Goal: Task Accomplishment & Management: Use online tool/utility

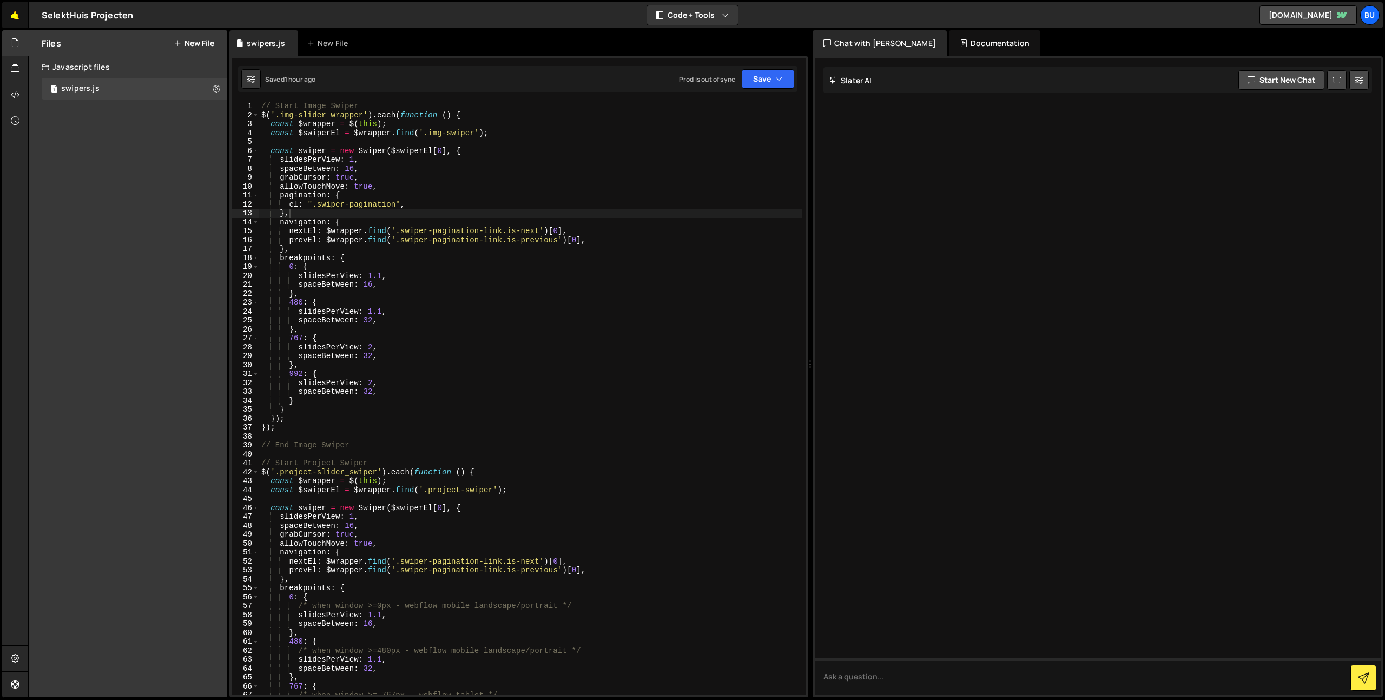
scroll to position [0, 1]
click at [16, 16] on link "🤙" at bounding box center [15, 15] width 27 height 26
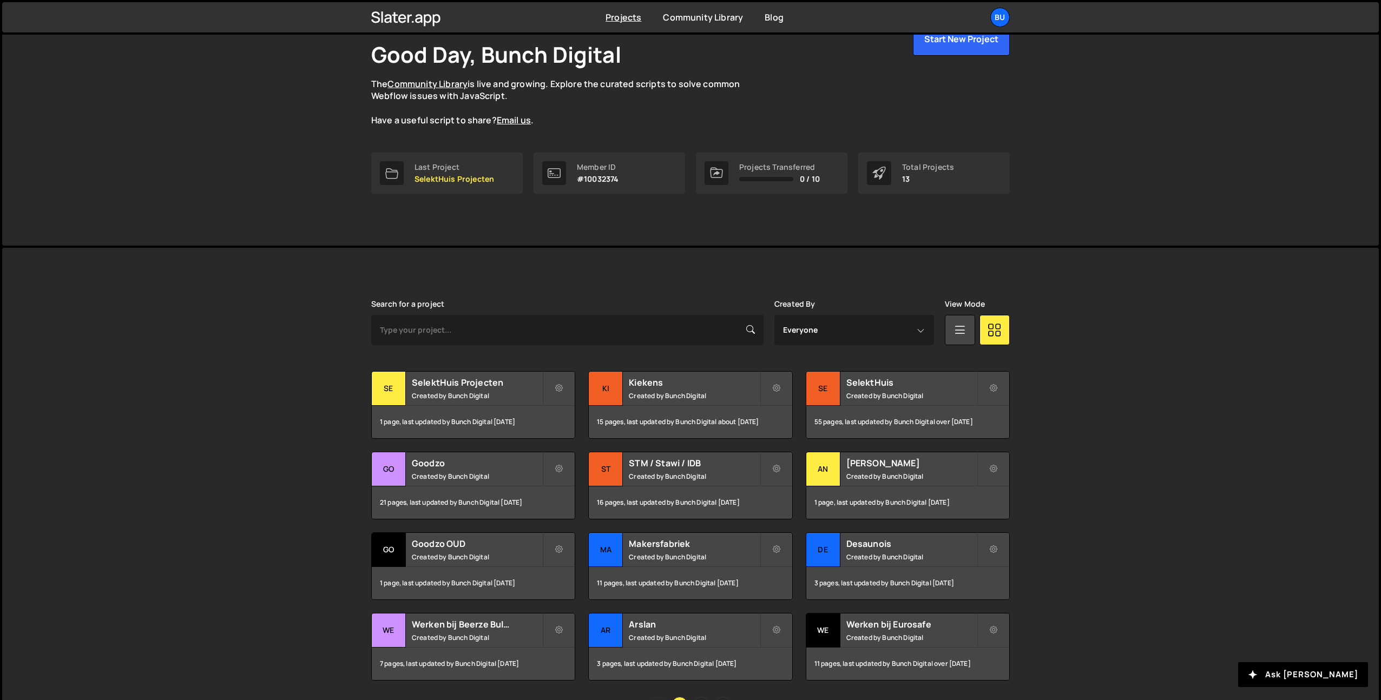
scroll to position [131, 0]
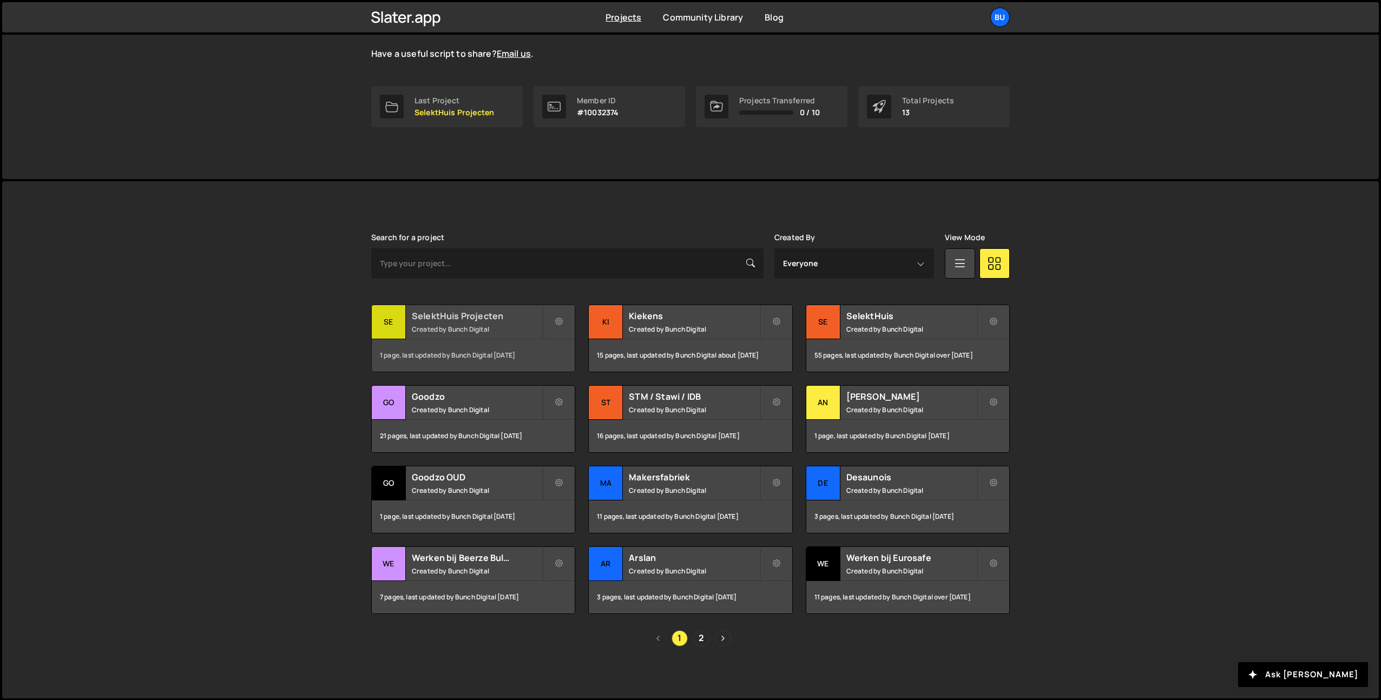
click at [498, 314] on h2 "SelektHuis Projecten" at bounding box center [477, 316] width 130 height 12
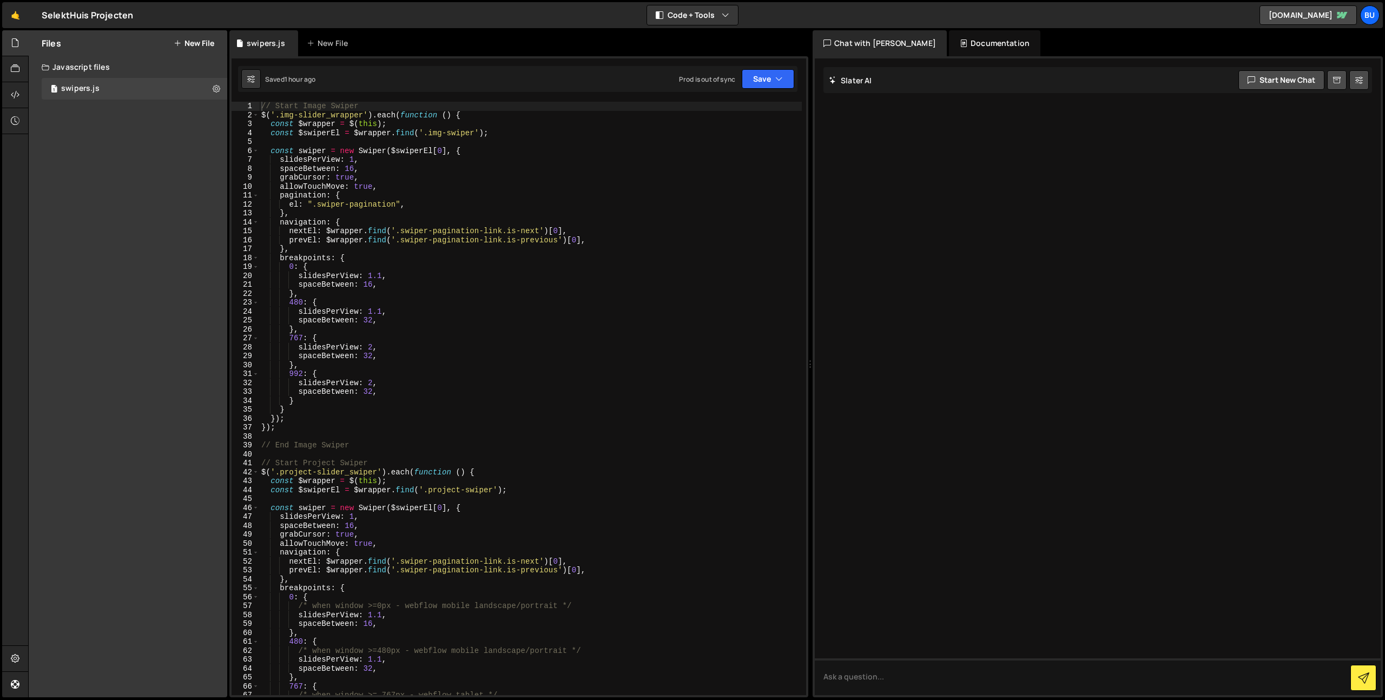
click at [581, 345] on div "// Start Image Swiper $ ( '.img-slider_wrapper' ) . each ( function ( ) { const…" at bounding box center [530, 408] width 543 height 612
click at [462, 231] on div "// Start Image Swiper $ ( '.img-slider_wrapper' ) . each ( function ( ) { const…" at bounding box center [530, 408] width 543 height 612
drag, startPoint x: 462, startPoint y: 231, endPoint x: 454, endPoint y: 235, distance: 9.5
click at [462, 231] on div "// Start Image Swiper $ ( '.img-slider_wrapper' ) . each ( function ( ) { const…" at bounding box center [530, 408] width 543 height 612
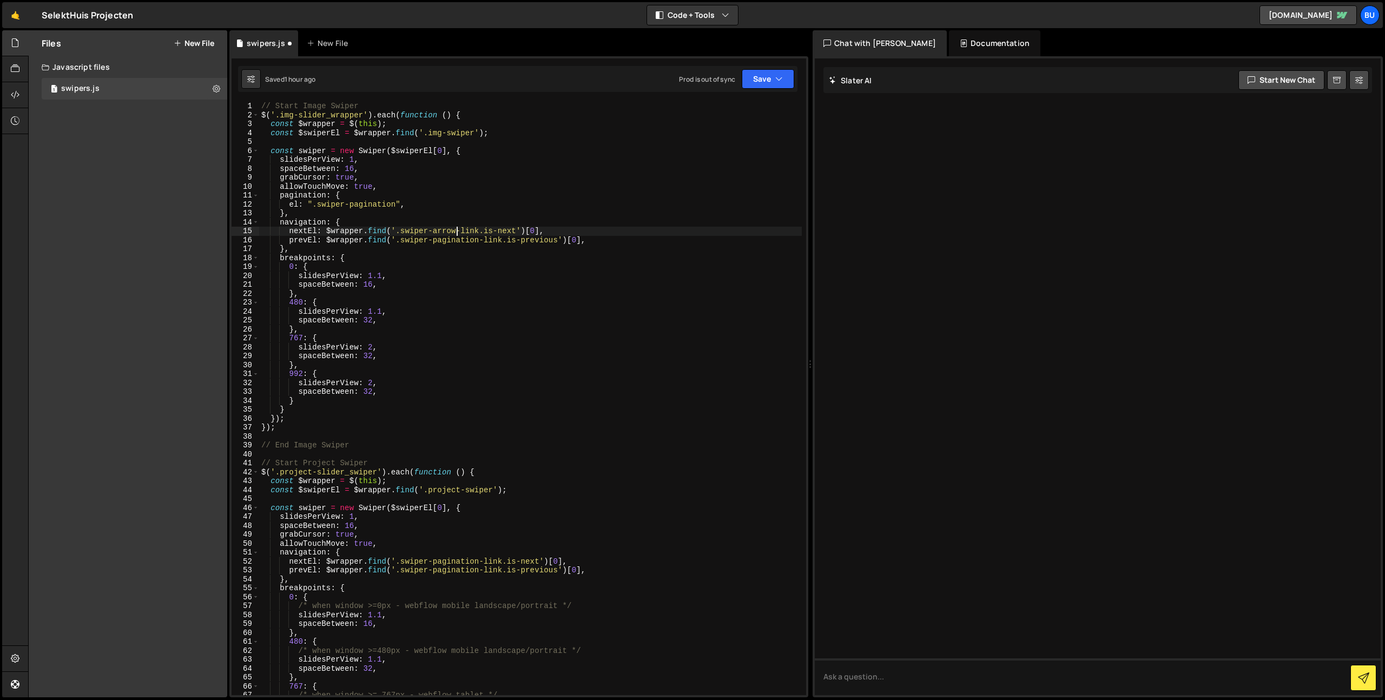
click at [447, 231] on div "// Start Image Swiper $ ( '.img-slider_wrapper' ) . each ( function ( ) { const…" at bounding box center [530, 408] width 543 height 612
click at [450, 241] on div "// Start Image Swiper $ ( '.img-slider_wrapper' ) . each ( function ( ) { const…" at bounding box center [530, 408] width 543 height 612
drag, startPoint x: 450, startPoint y: 241, endPoint x: 456, endPoint y: 238, distance: 6.8
click at [450, 241] on div "// Start Image Swiper $ ( '.img-slider_wrapper' ) . each ( function ( ) { const…" at bounding box center [530, 408] width 543 height 612
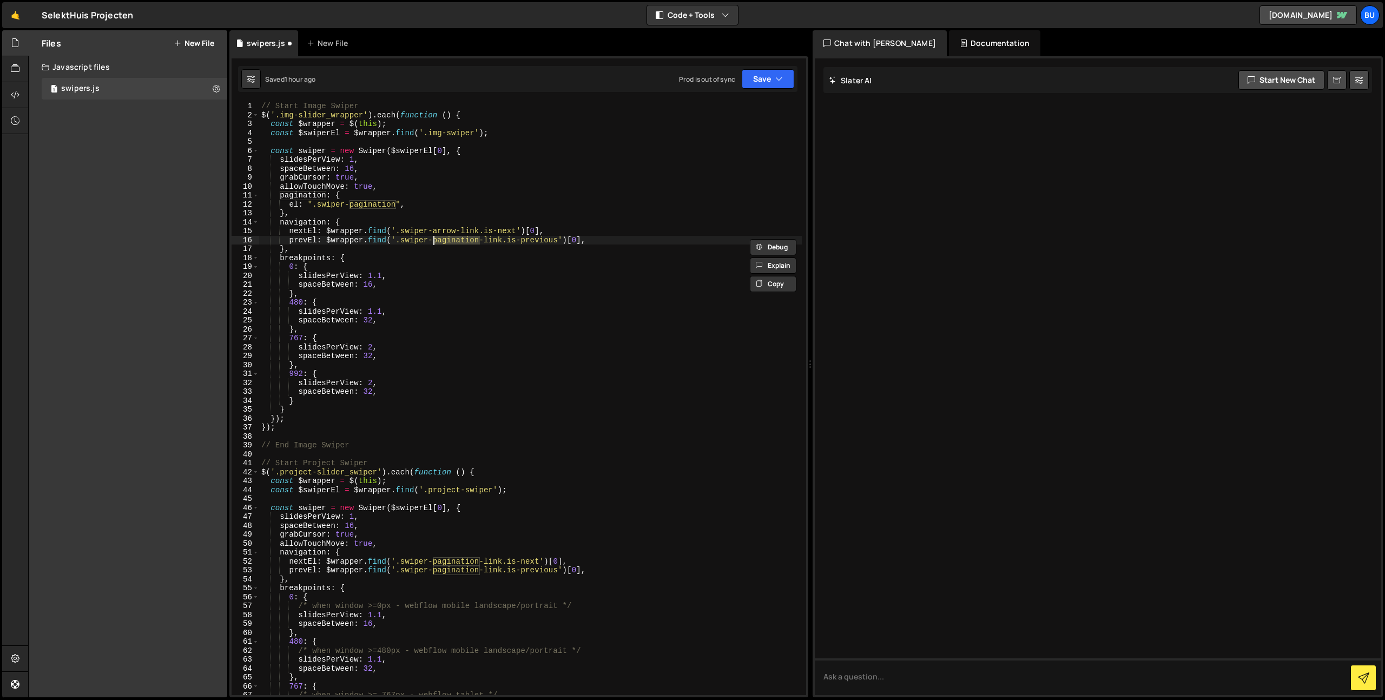
paste textarea "arrow"
click at [462, 558] on div "// Start Image Swiper $ ( '.img-slider_wrapper' ) . each ( function ( ) { const…" at bounding box center [530, 408] width 543 height 612
paste textarea "arrow"
click at [461, 573] on div "// Start Image Swiper $ ( '.img-slider_wrapper' ) . each ( function ( ) { const…" at bounding box center [530, 408] width 543 height 612
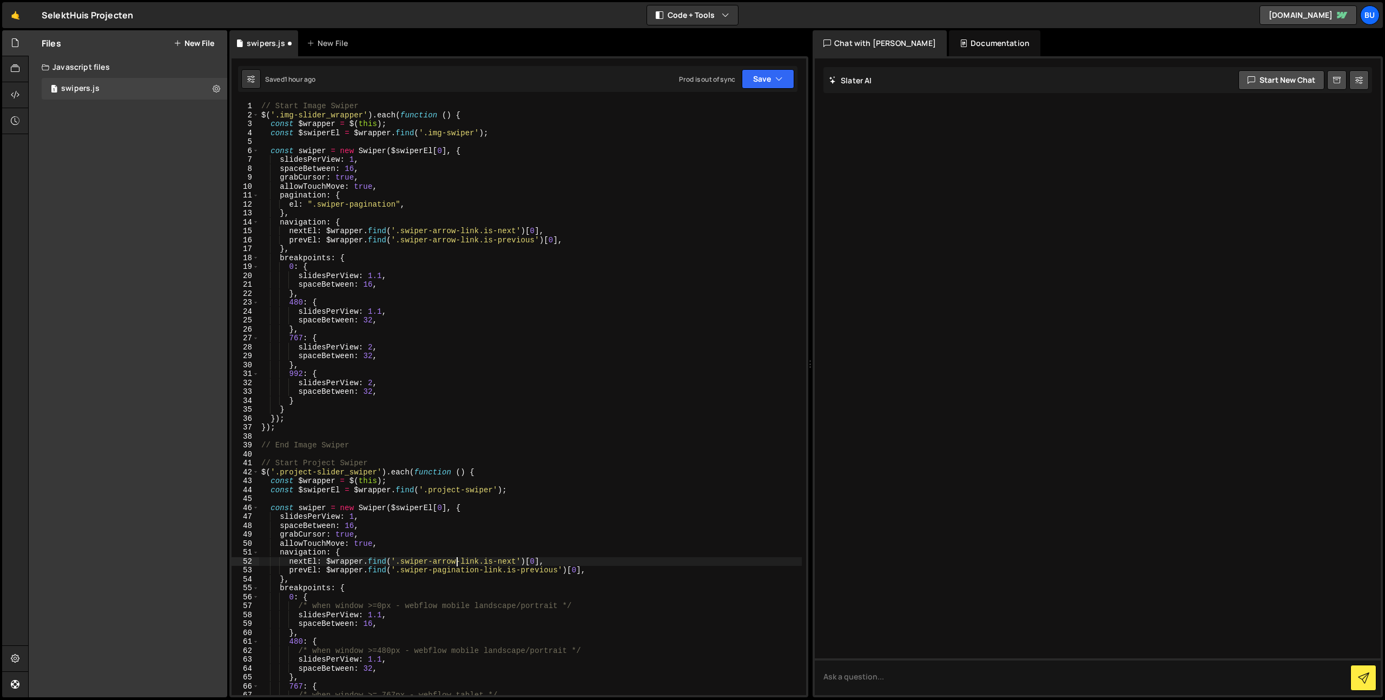
click at [461, 573] on div "// Start Image Swiper $ ( '.img-slider_wrapper' ) . each ( function ( ) { const…" at bounding box center [530, 408] width 543 height 612
paste textarea "arrow"
click at [519, 550] on div "// Start Image Swiper $ ( '.img-slider_wrapper' ) . each ( function ( ) { const…" at bounding box center [530, 408] width 543 height 612
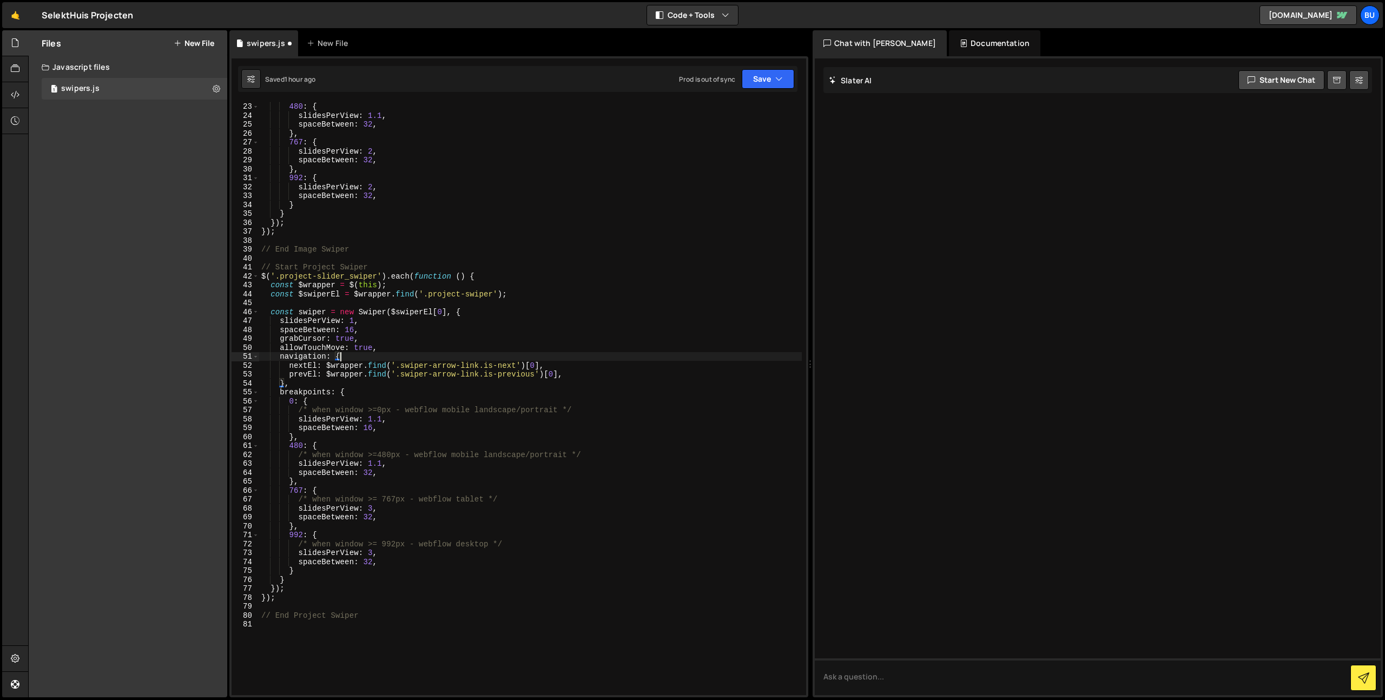
scroll to position [232, 0]
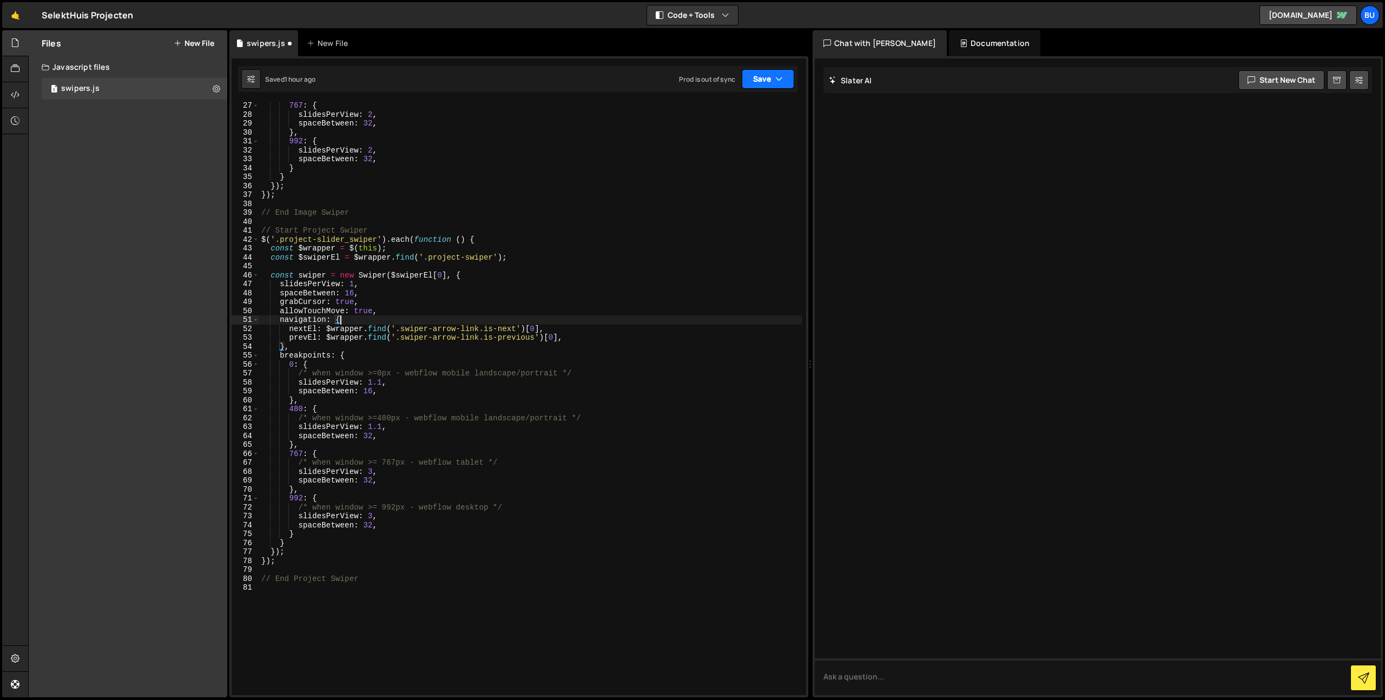
click at [773, 72] on button "Save" at bounding box center [768, 78] width 52 height 19
drag, startPoint x: 741, startPoint y: 148, endPoint x: 733, endPoint y: 133, distance: 17.9
click at [741, 149] on div "Saved 1 day ago" at bounding box center [731, 152] width 113 height 13
click at [502, 379] on div "767 : { slidesPerView : 2 , spaceBetween : 32 , } , 992 : { slidesPerView : 2 ,…" at bounding box center [530, 407] width 543 height 612
click at [518, 354] on div "767 : { slidesPerView : 2 , spaceBetween : 32 , } , 992 : { slidesPerView : 2 ,…" at bounding box center [530, 407] width 543 height 612
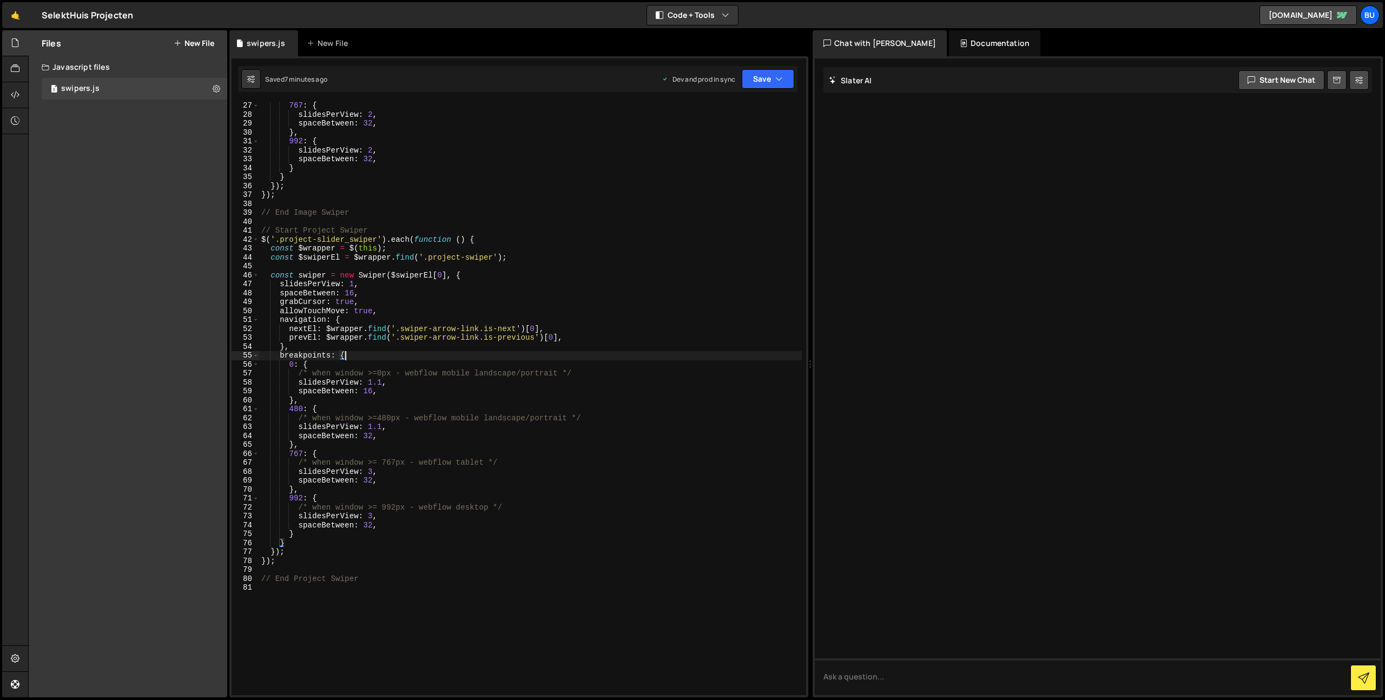
click at [504, 325] on div "767 : { slidesPerView : 2 , spaceBetween : 32 , } , 992 : { slidesPerView : 2 ,…" at bounding box center [530, 407] width 543 height 612
drag, startPoint x: 488, startPoint y: 296, endPoint x: 500, endPoint y: 248, distance: 49.2
click at [488, 296] on div "767 : { slidesPerView : 2 , spaceBetween : 32 , } , 992 : { slidesPerView : 2 ,…" at bounding box center [530, 407] width 543 height 612
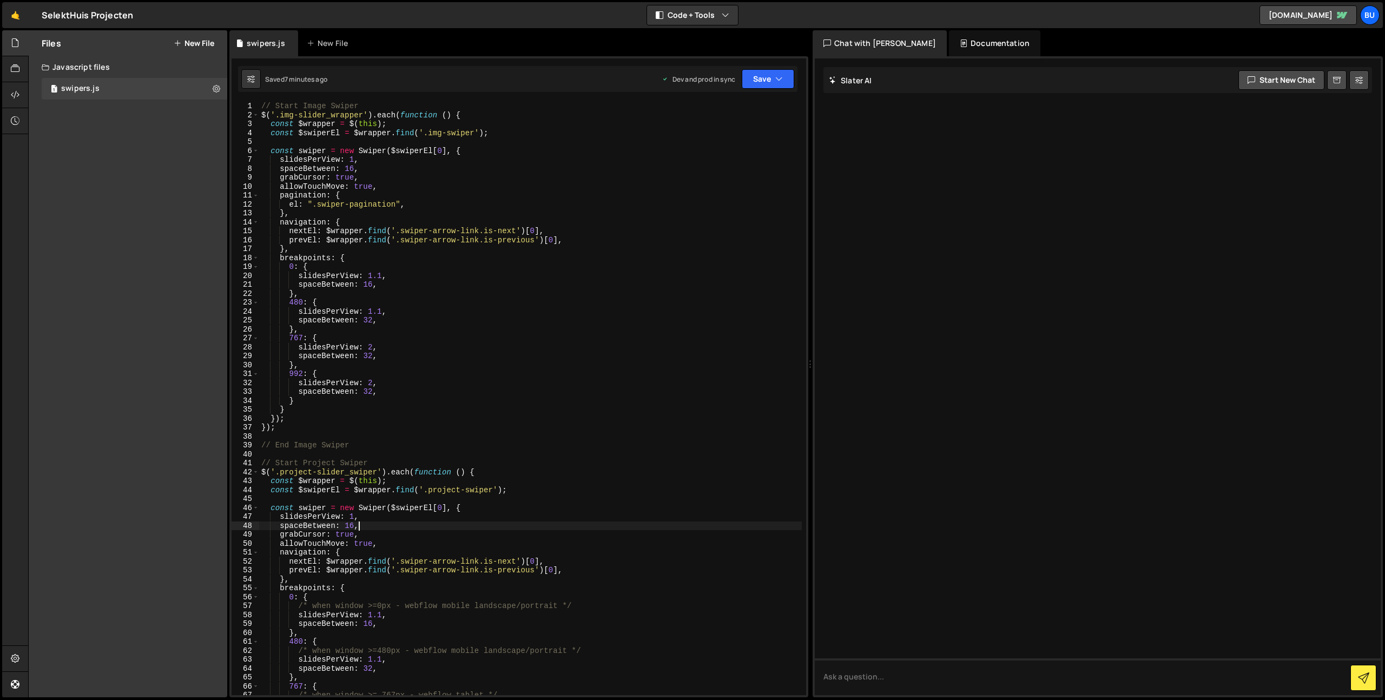
click at [455, 206] on div "// Start Image Swiper $ ( '.img-slider_wrapper' ) . each ( function ( ) { const…" at bounding box center [530, 408] width 543 height 612
click at [459, 191] on div "// Start Image Swiper $ ( '.img-slider_wrapper' ) . each ( function ( ) { const…" at bounding box center [530, 408] width 543 height 612
type textarea "allowTouchMove: true,"
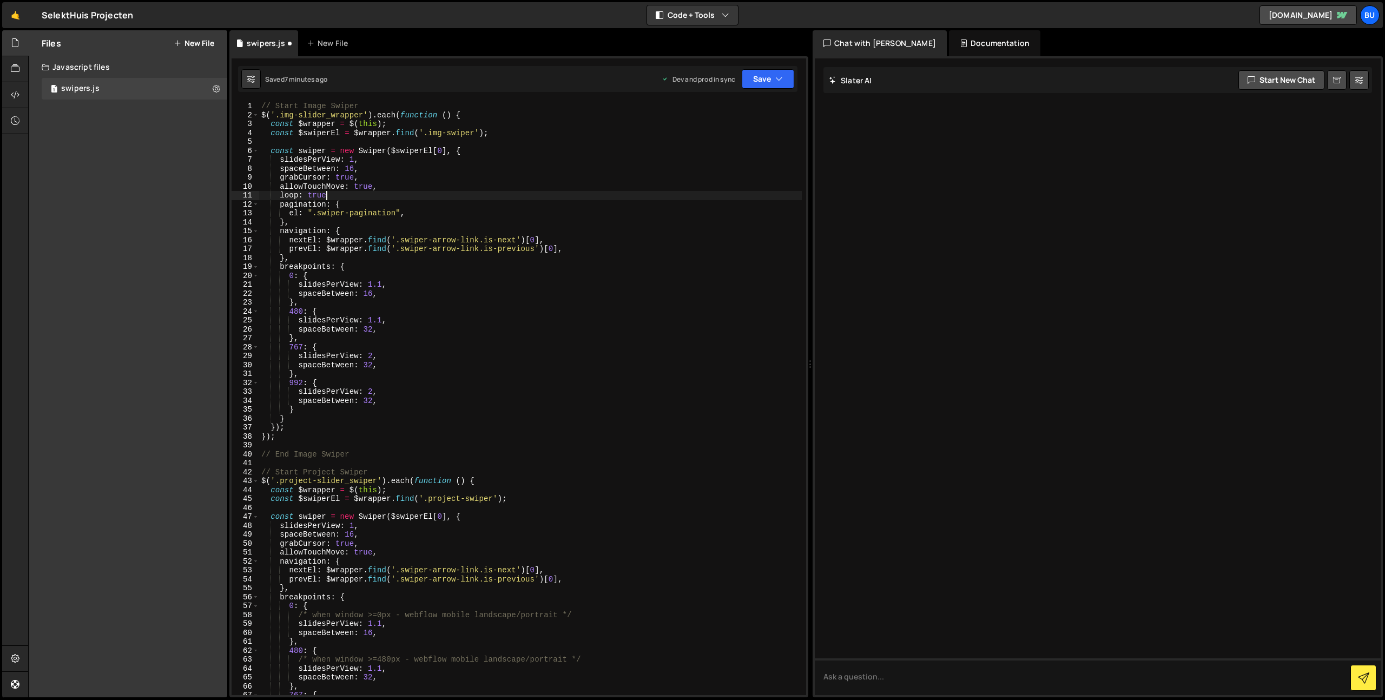
scroll to position [0, 4]
click at [777, 81] on icon "button" at bounding box center [780, 79] width 8 height 11
click at [765, 111] on div "Saved 7 minutes ago" at bounding box center [731, 117] width 113 height 13
click at [776, 79] on icon "button" at bounding box center [780, 79] width 8 height 11
drag, startPoint x: 746, startPoint y: 152, endPoint x: 520, endPoint y: 3, distance: 271.1
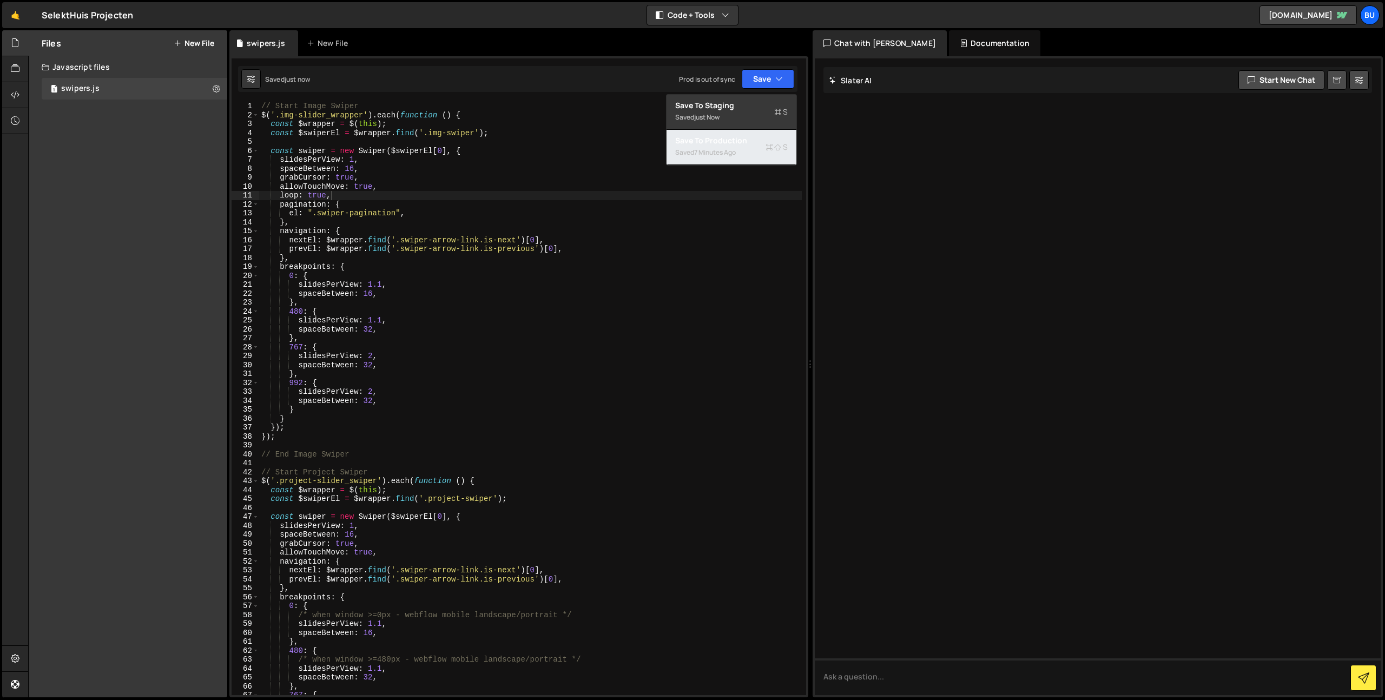
click at [746, 152] on div "Saved 7 minutes ago" at bounding box center [731, 152] width 113 height 13
drag, startPoint x: 588, startPoint y: 219, endPoint x: 606, endPoint y: 217, distance: 18.5
click at [588, 219] on div "// Start Image Swiper $ ( '.img-slider_wrapper' ) . each ( function ( ) { const…" at bounding box center [530, 408] width 543 height 612
click at [614, 232] on div "// Start Image Swiper $ ( '.img-slider_wrapper' ) . each ( function ( ) { const…" at bounding box center [530, 408] width 543 height 612
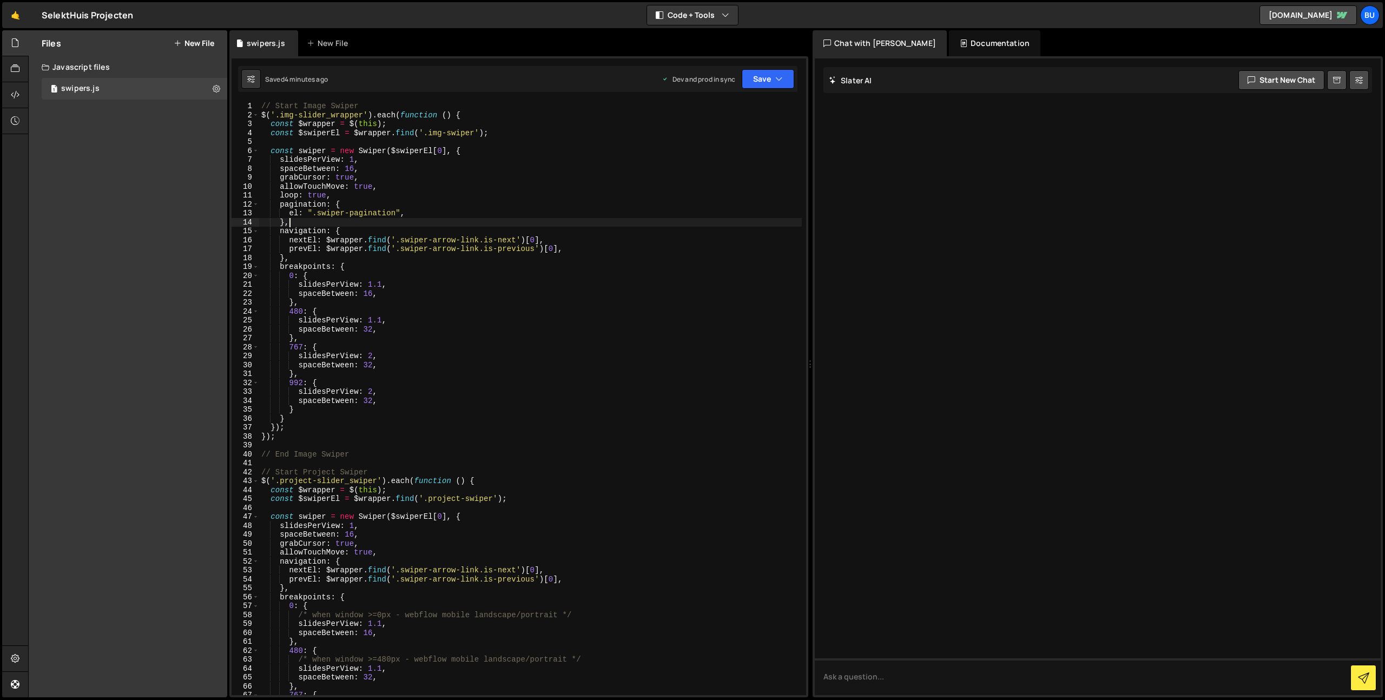
type textarea "navigation: {"
